Goal: Find specific page/section: Find specific page/section

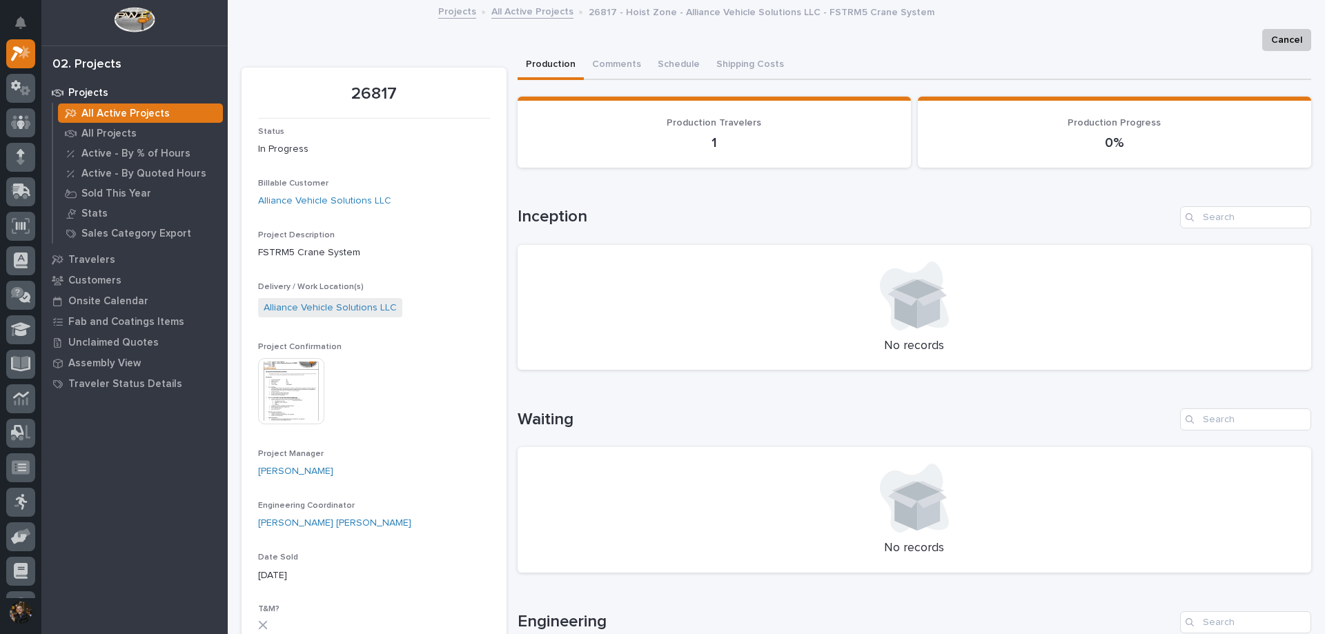
click at [35, 55] on div at bounding box center [20, 318] width 41 height 559
click at [19, 55] on icon at bounding box center [21, 54] width 20 height 16
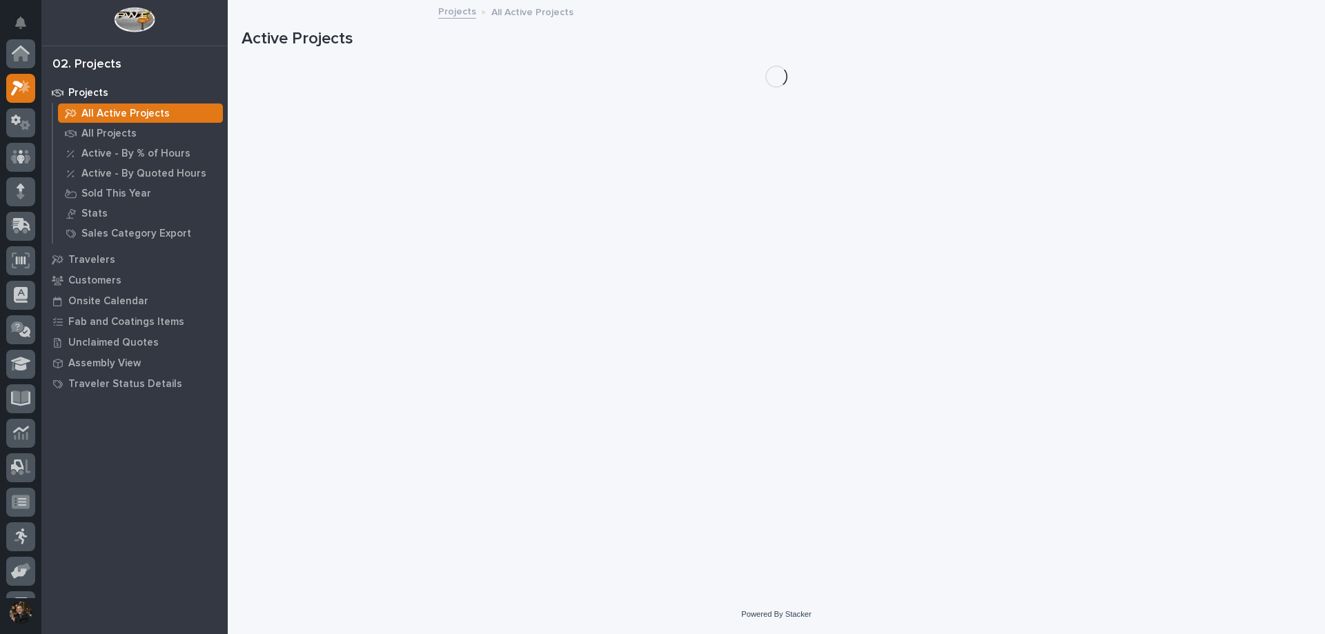
scroll to position [34, 0]
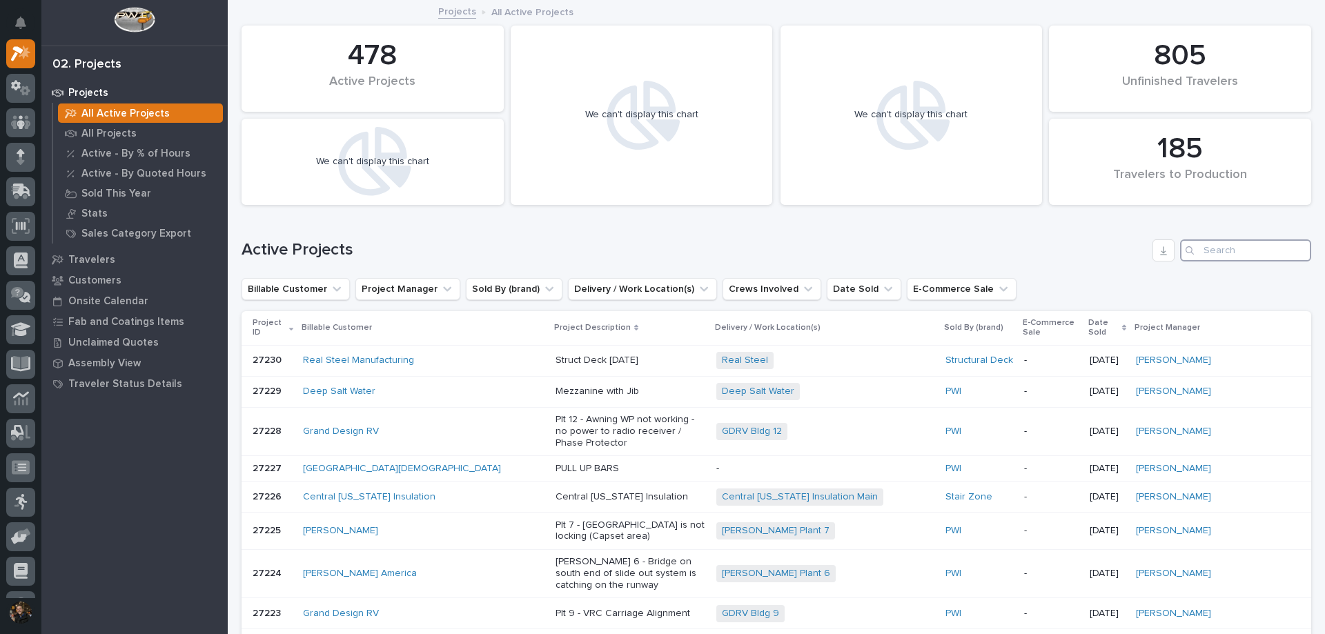
click at [1256, 257] on input "Search" at bounding box center [1245, 250] width 131 height 22
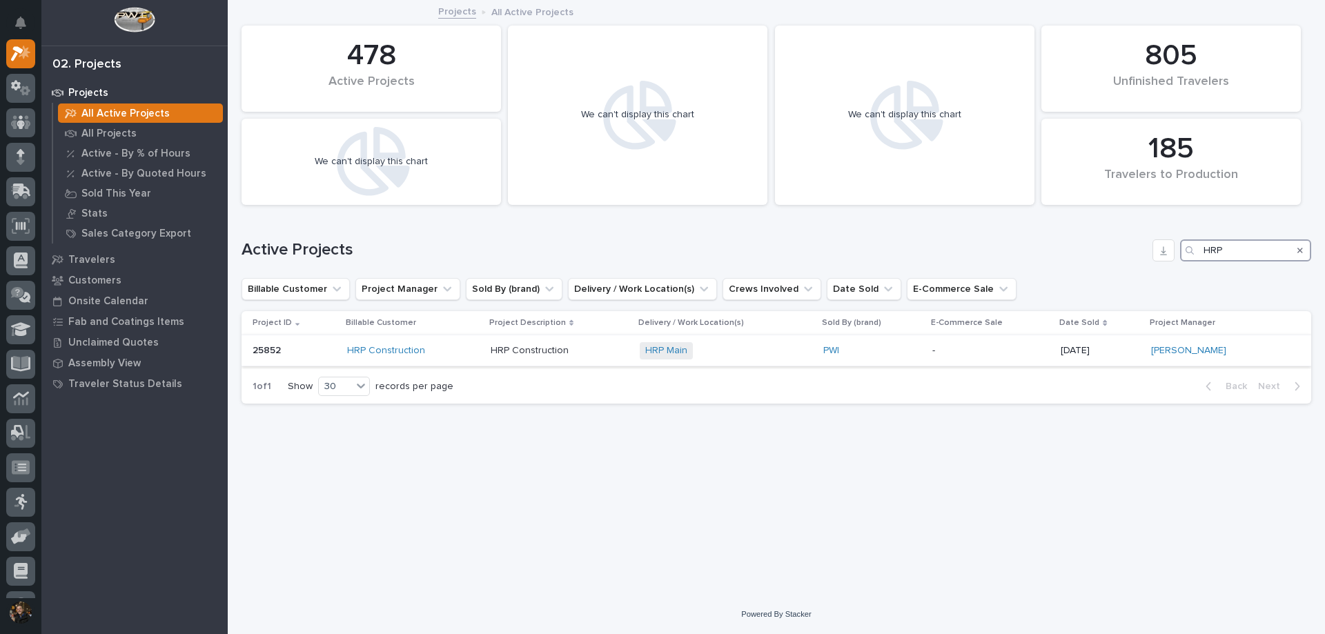
type input "HRP"
click at [469, 353] on div "HRP Construction" at bounding box center [413, 351] width 132 height 12
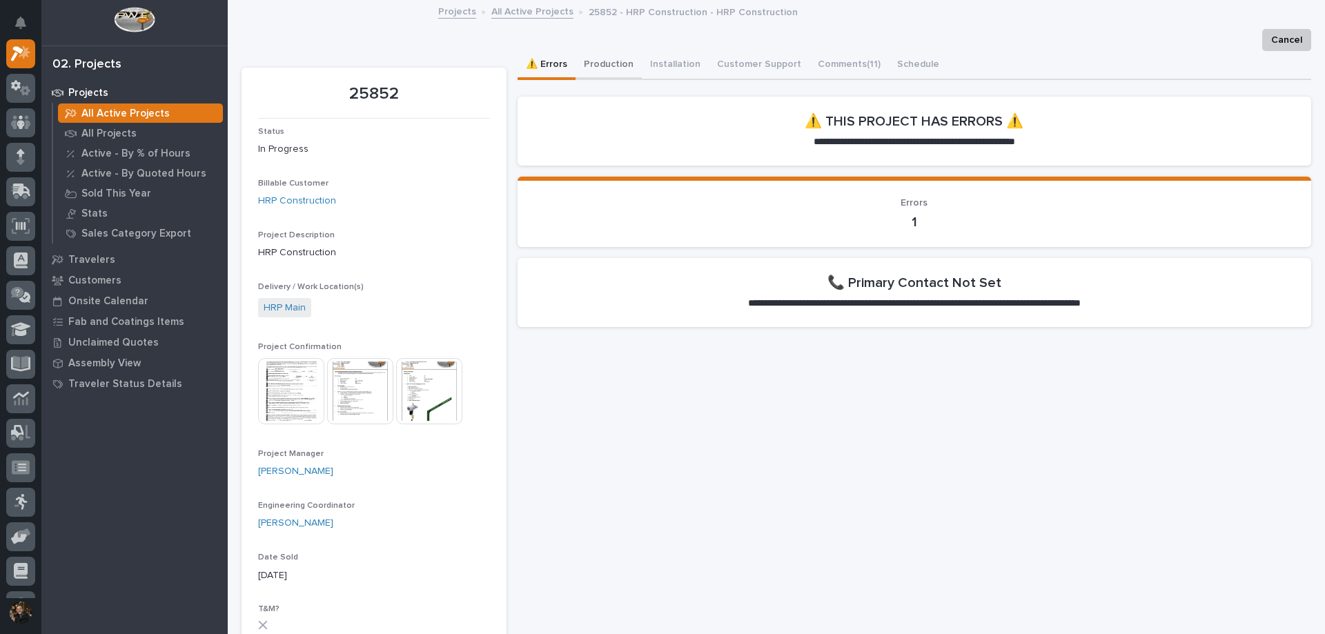
click at [622, 63] on button "Production" at bounding box center [608, 65] width 66 height 29
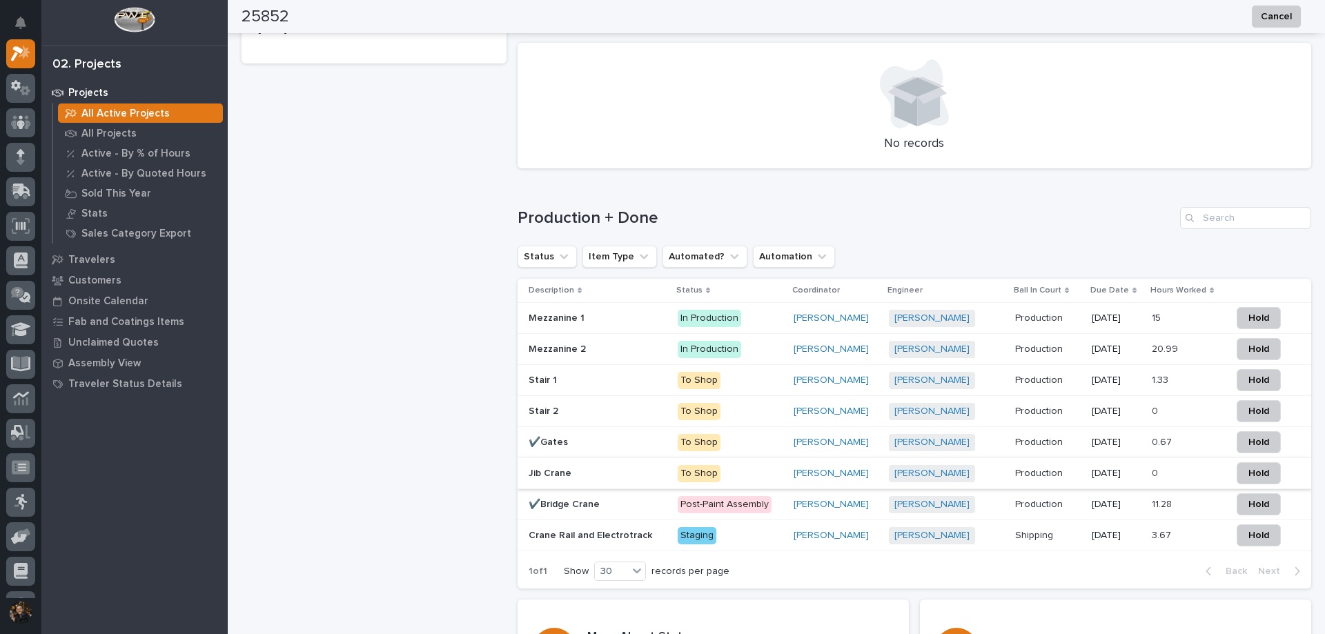
scroll to position [995, 0]
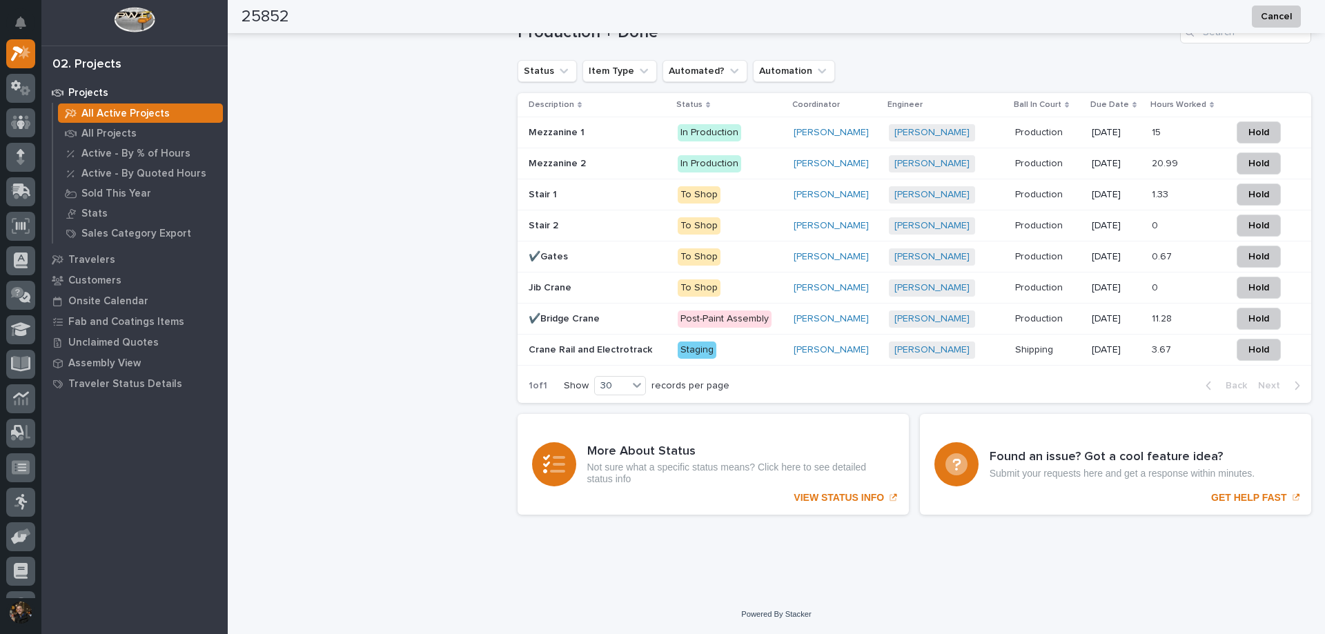
click at [733, 284] on p "To Shop" at bounding box center [729, 287] width 105 height 17
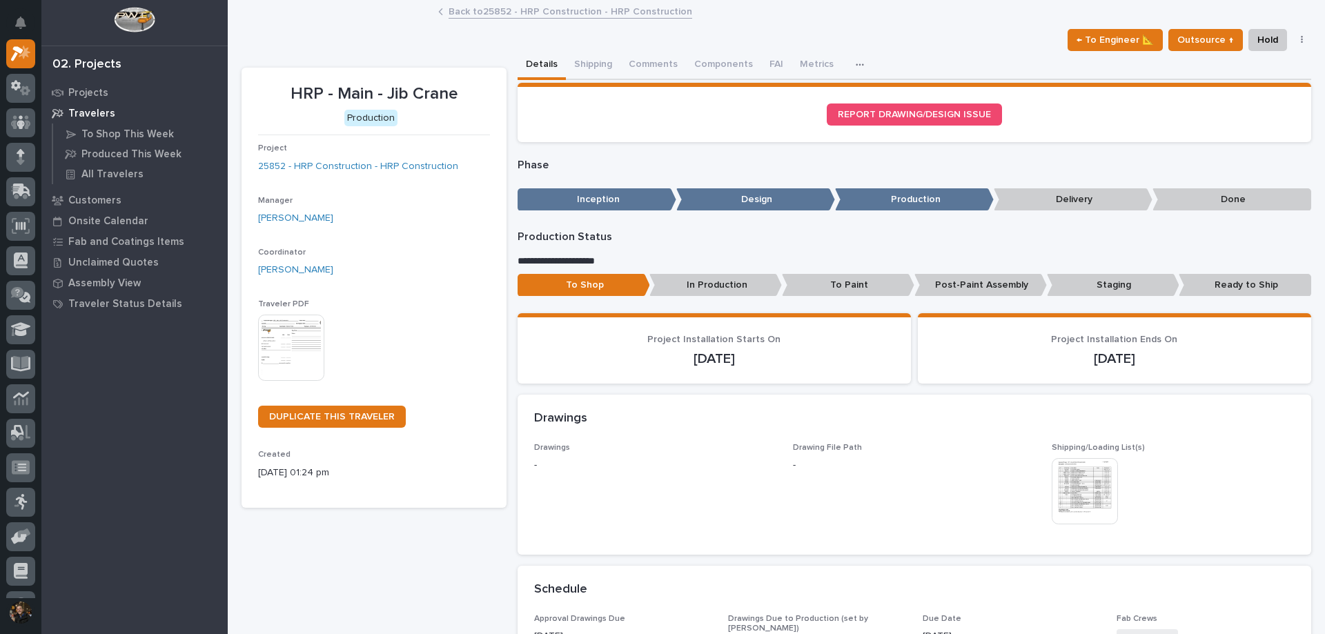
click at [268, 339] on img at bounding box center [291, 348] width 66 height 66
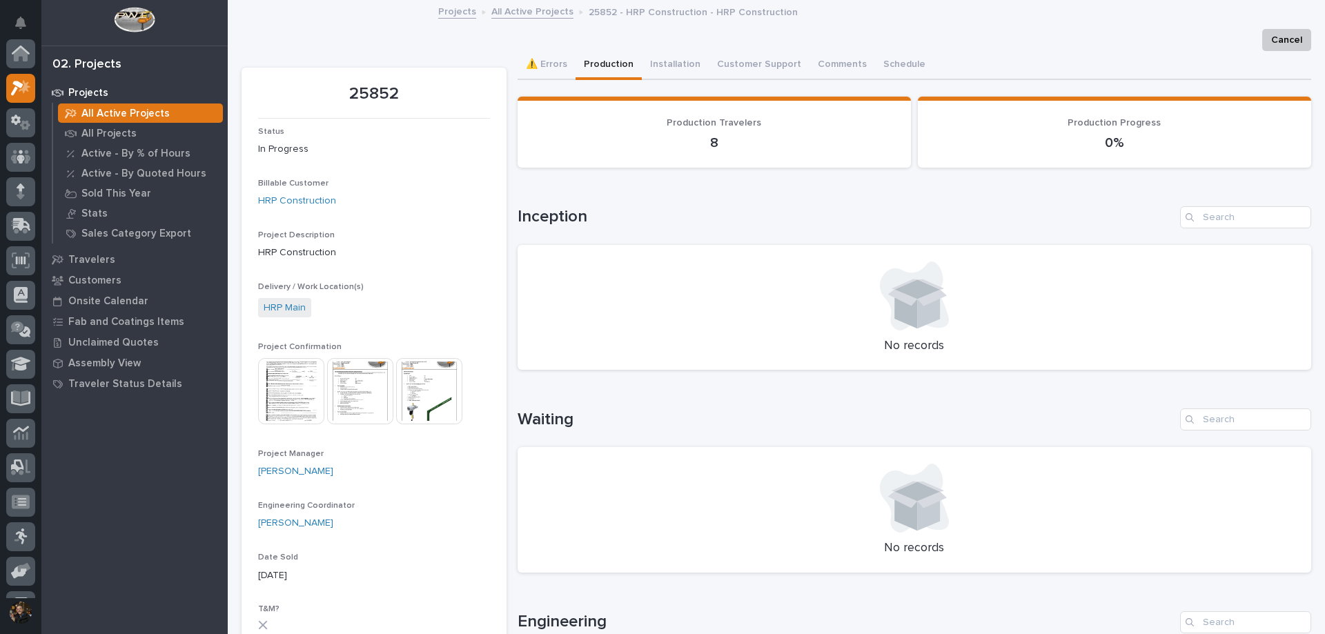
scroll to position [34, 0]
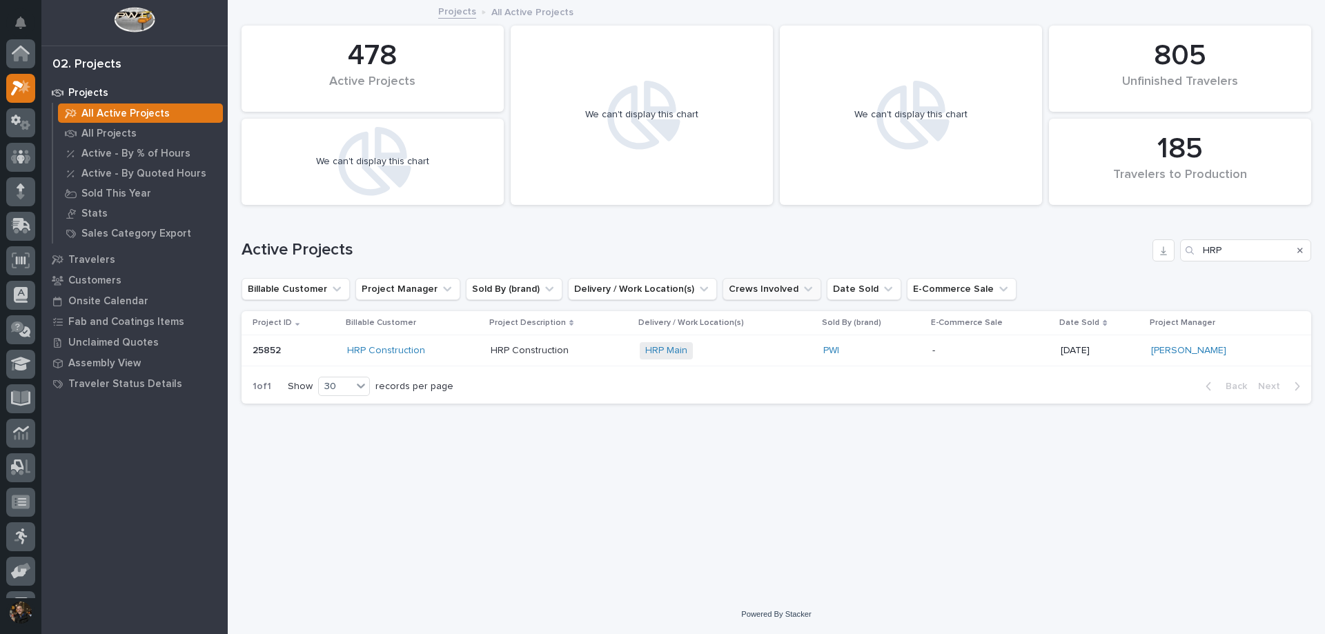
scroll to position [34, 0]
click at [459, 356] on div "HRP Construction" at bounding box center [413, 351] width 132 height 12
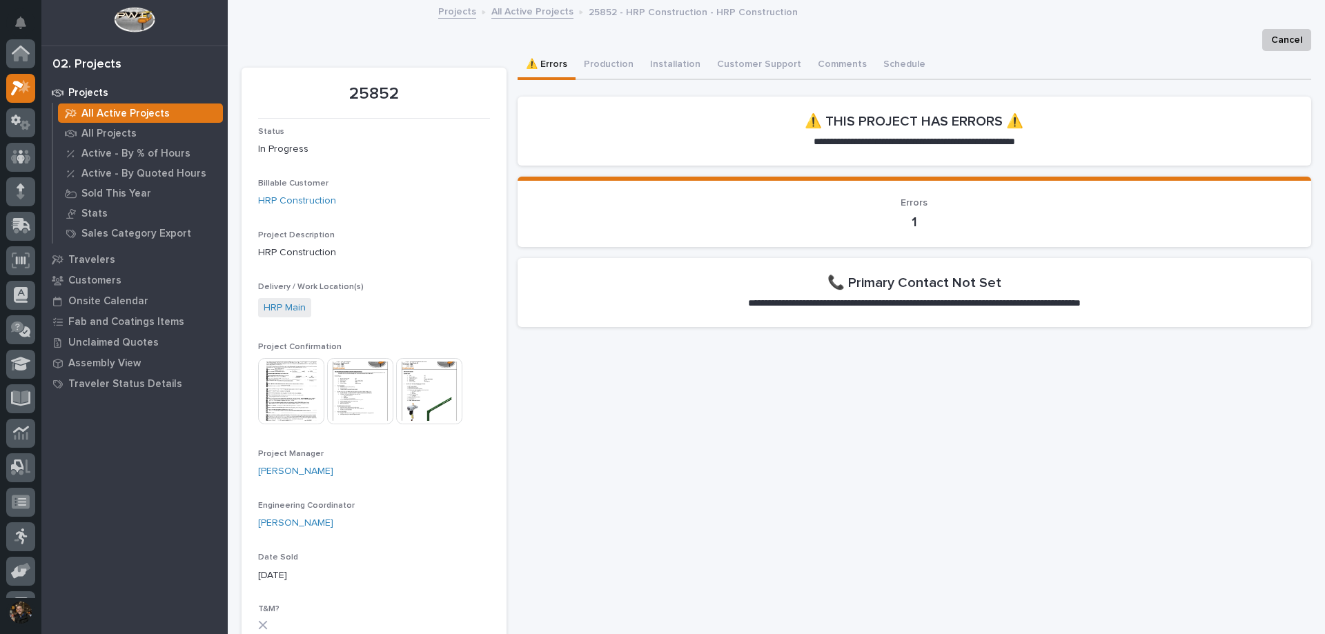
scroll to position [34, 0]
click at [602, 61] on button "Production" at bounding box center [608, 65] width 66 height 29
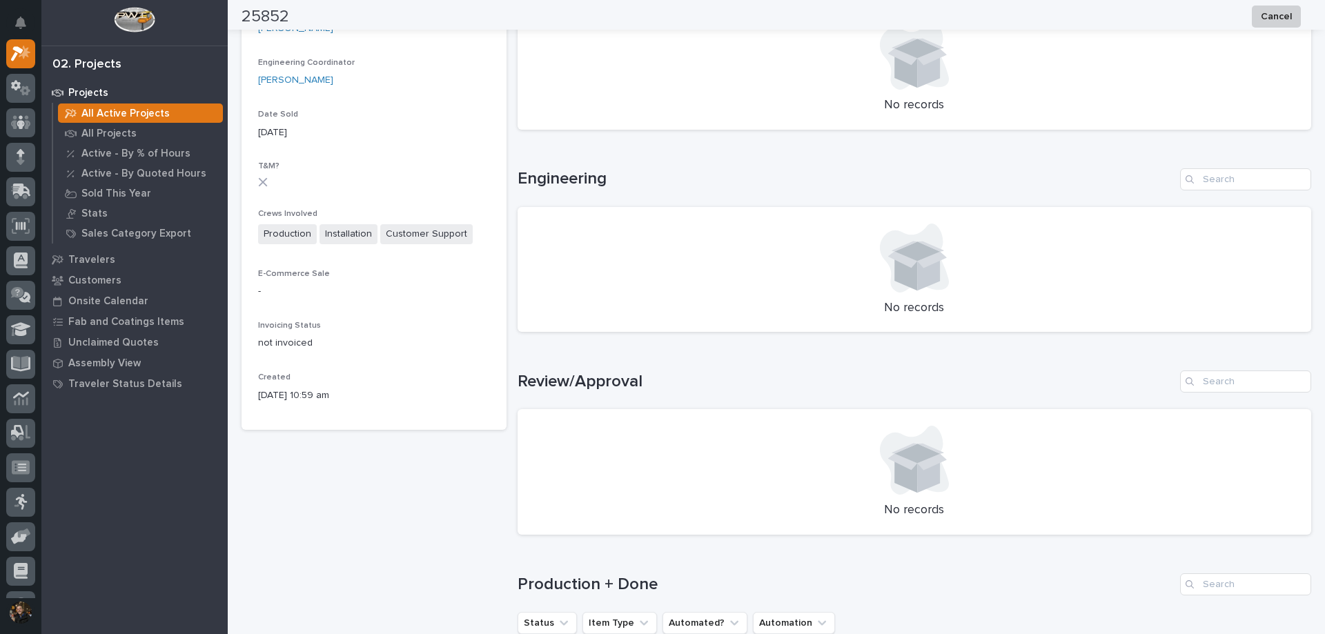
scroll to position [857, 0]
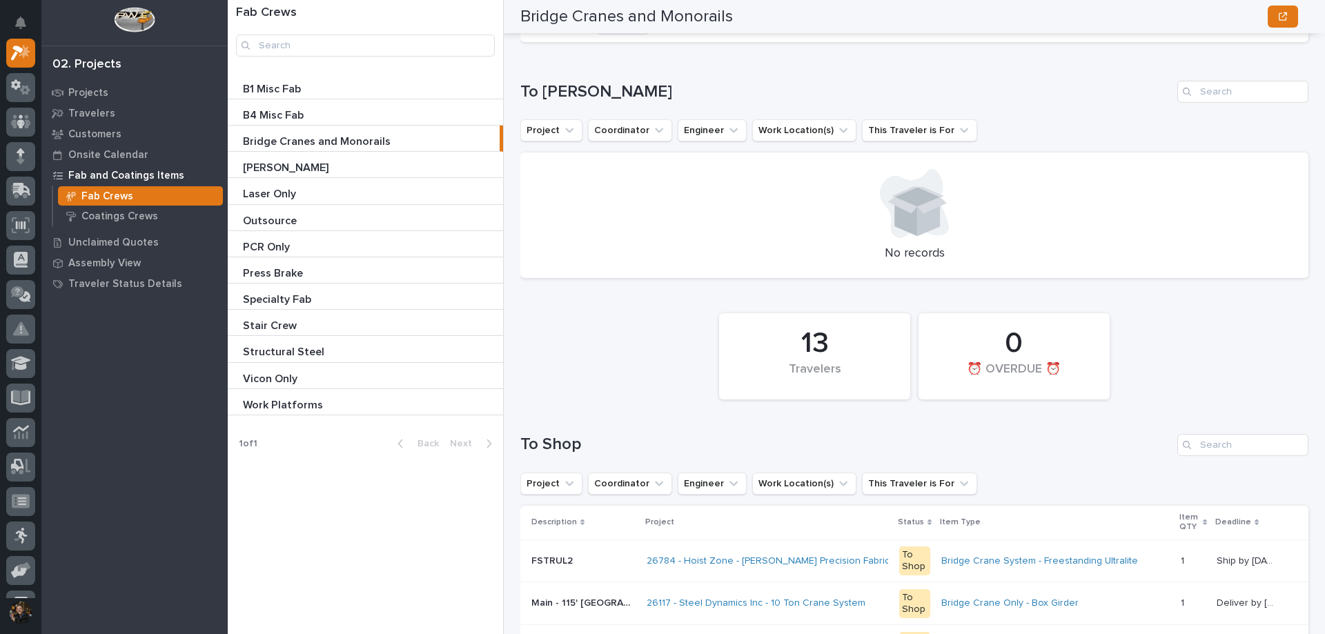
scroll to position [897, 0]
